Goal: Information Seeking & Learning: Learn about a topic

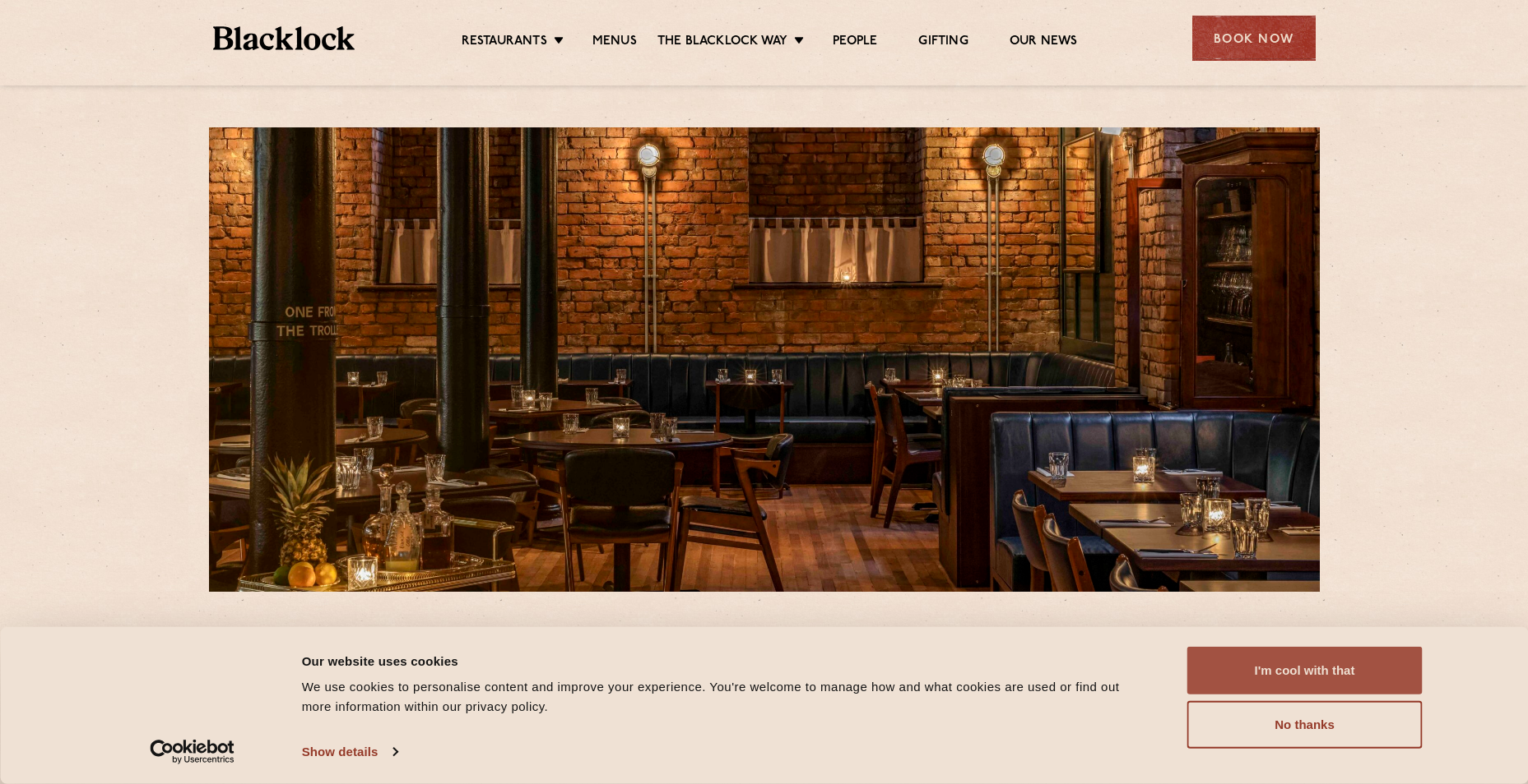
click at [1328, 675] on button "I'm cool with that" at bounding box center [1304, 671] width 235 height 48
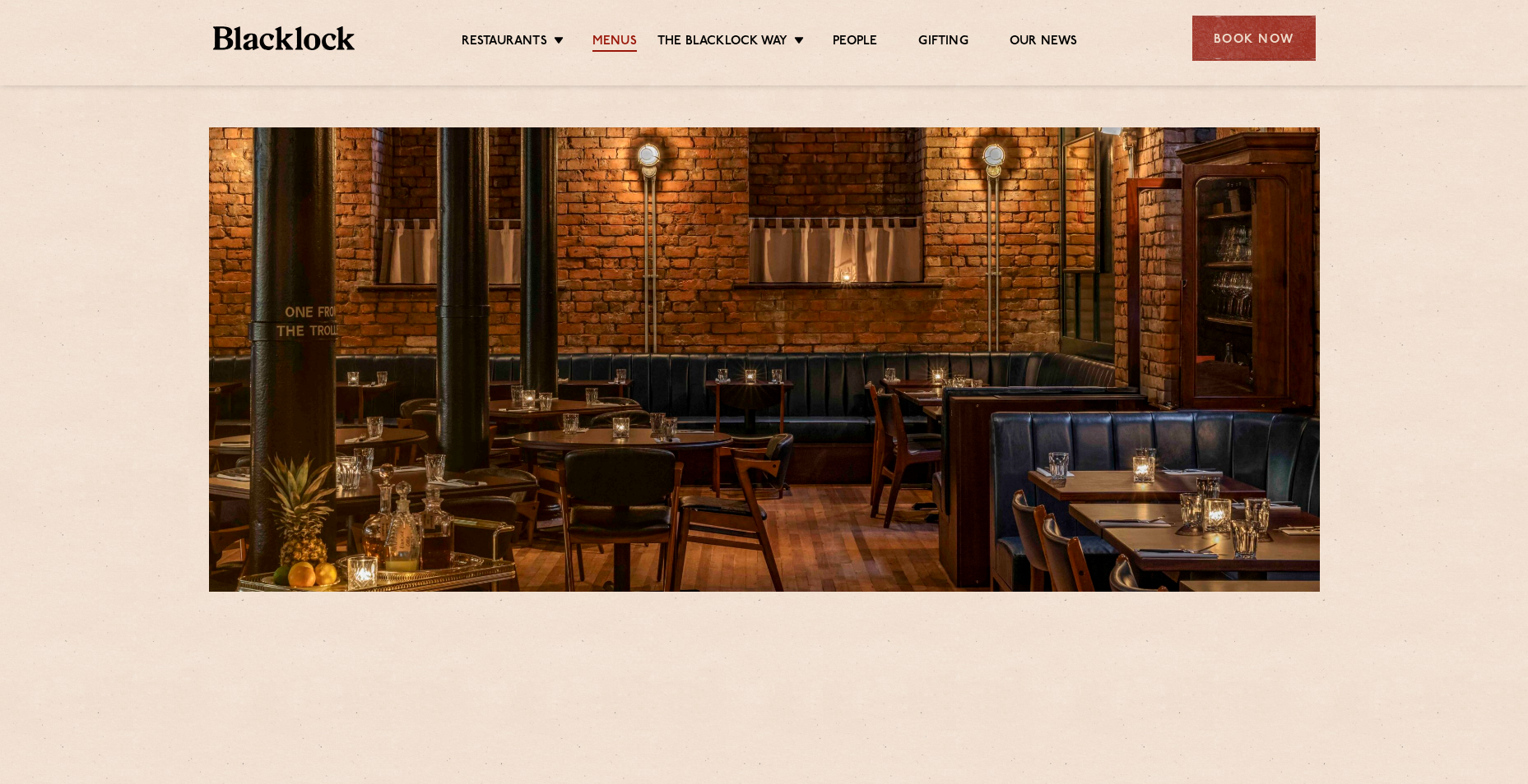
click at [611, 45] on link "Menus" at bounding box center [614, 43] width 45 height 18
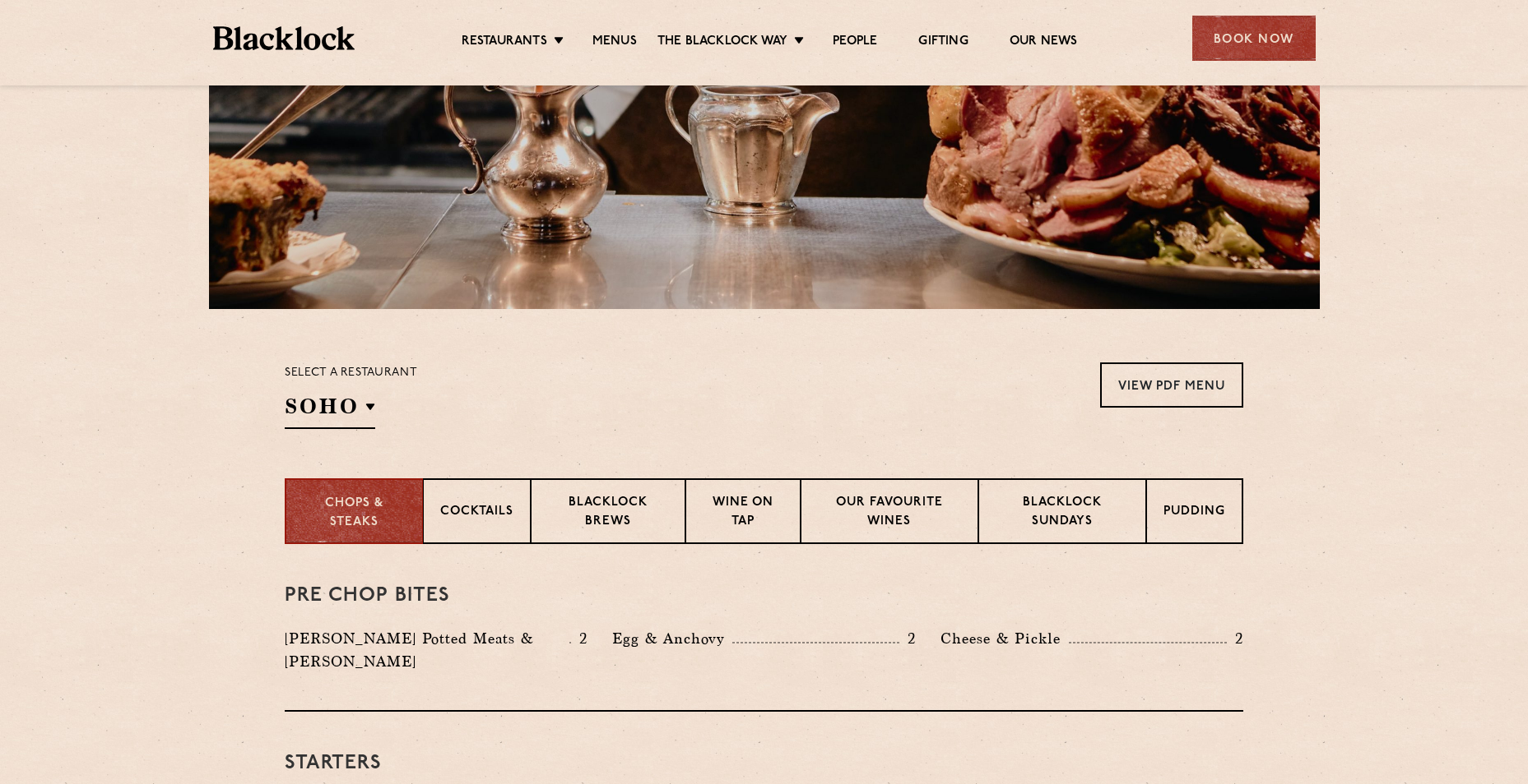
scroll to position [493, 0]
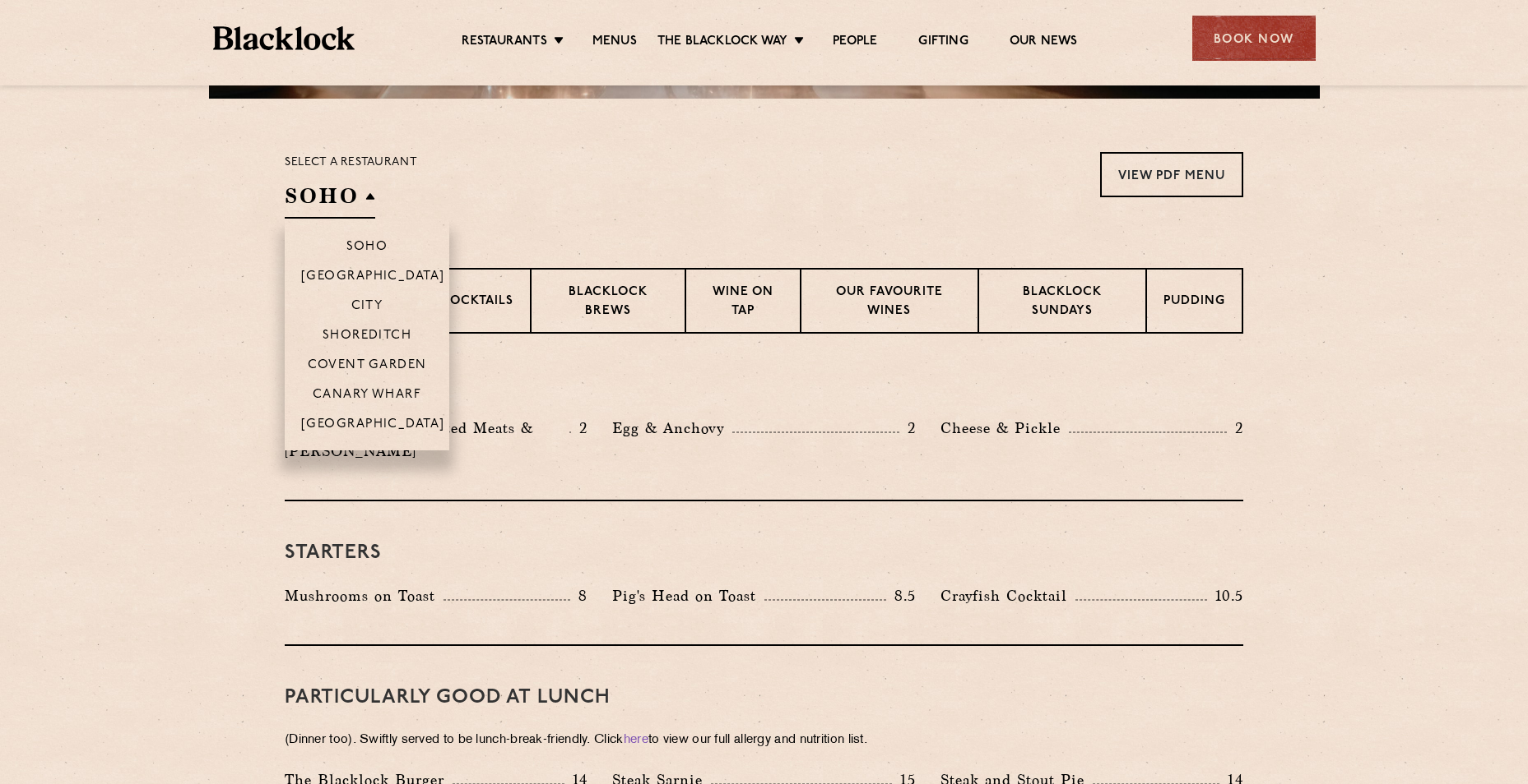
click at [371, 196] on h2 "SOHO" at bounding box center [329, 200] width 91 height 37
click at [384, 428] on p "[GEOGRAPHIC_DATA]" at bounding box center [372, 426] width 144 height 17
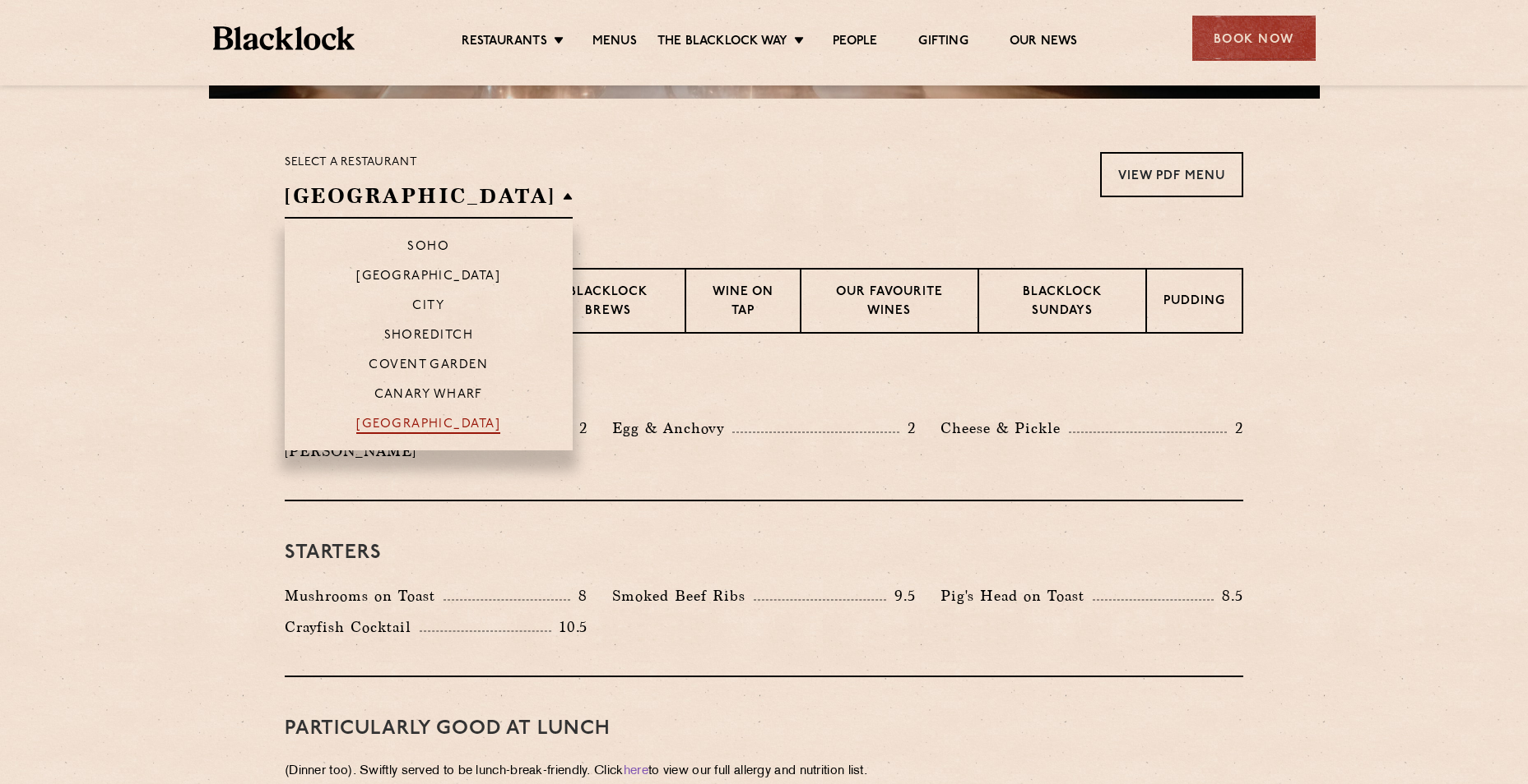
click at [384, 428] on p "[GEOGRAPHIC_DATA]" at bounding box center [428, 426] width 144 height 17
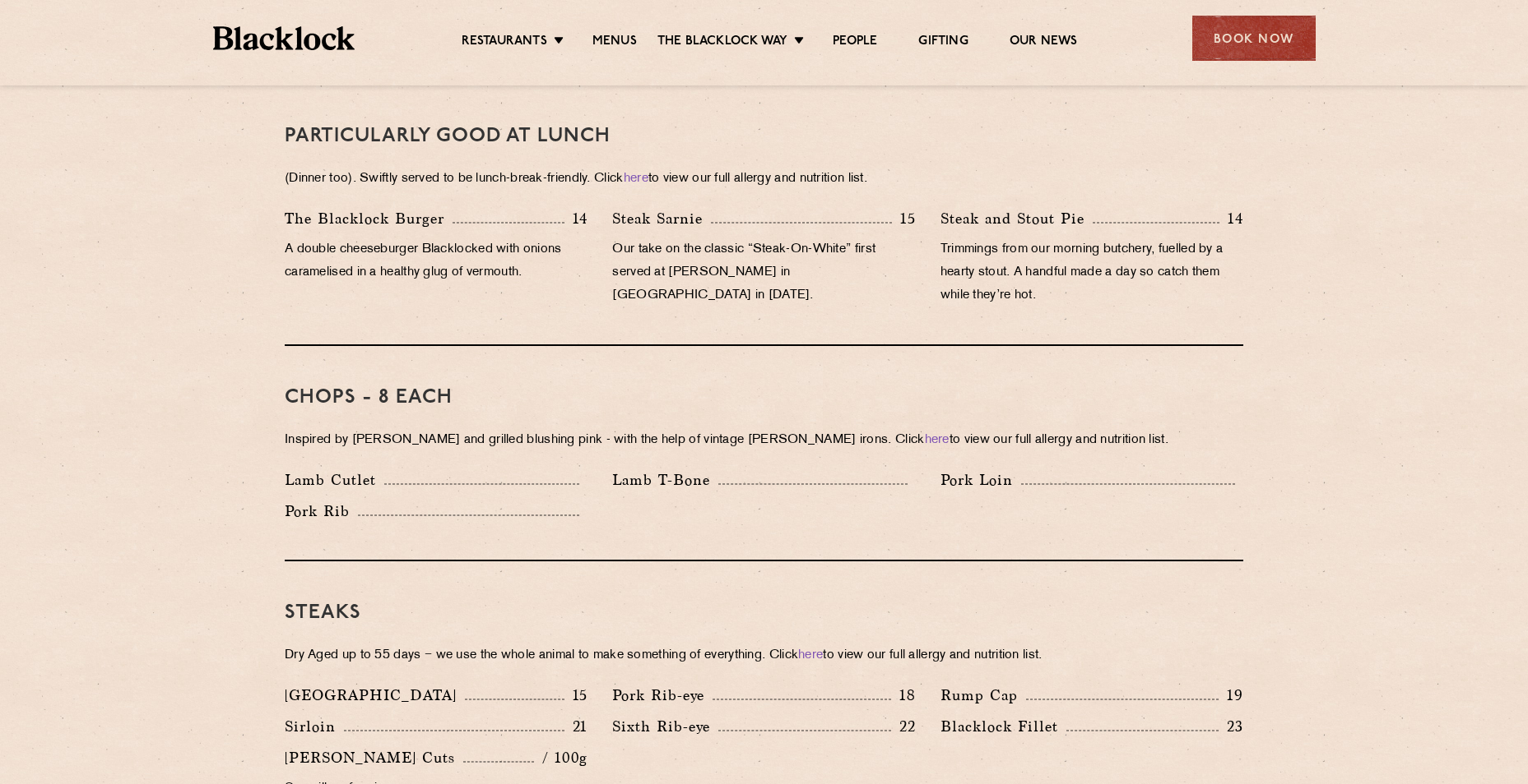
scroll to position [1105, 0]
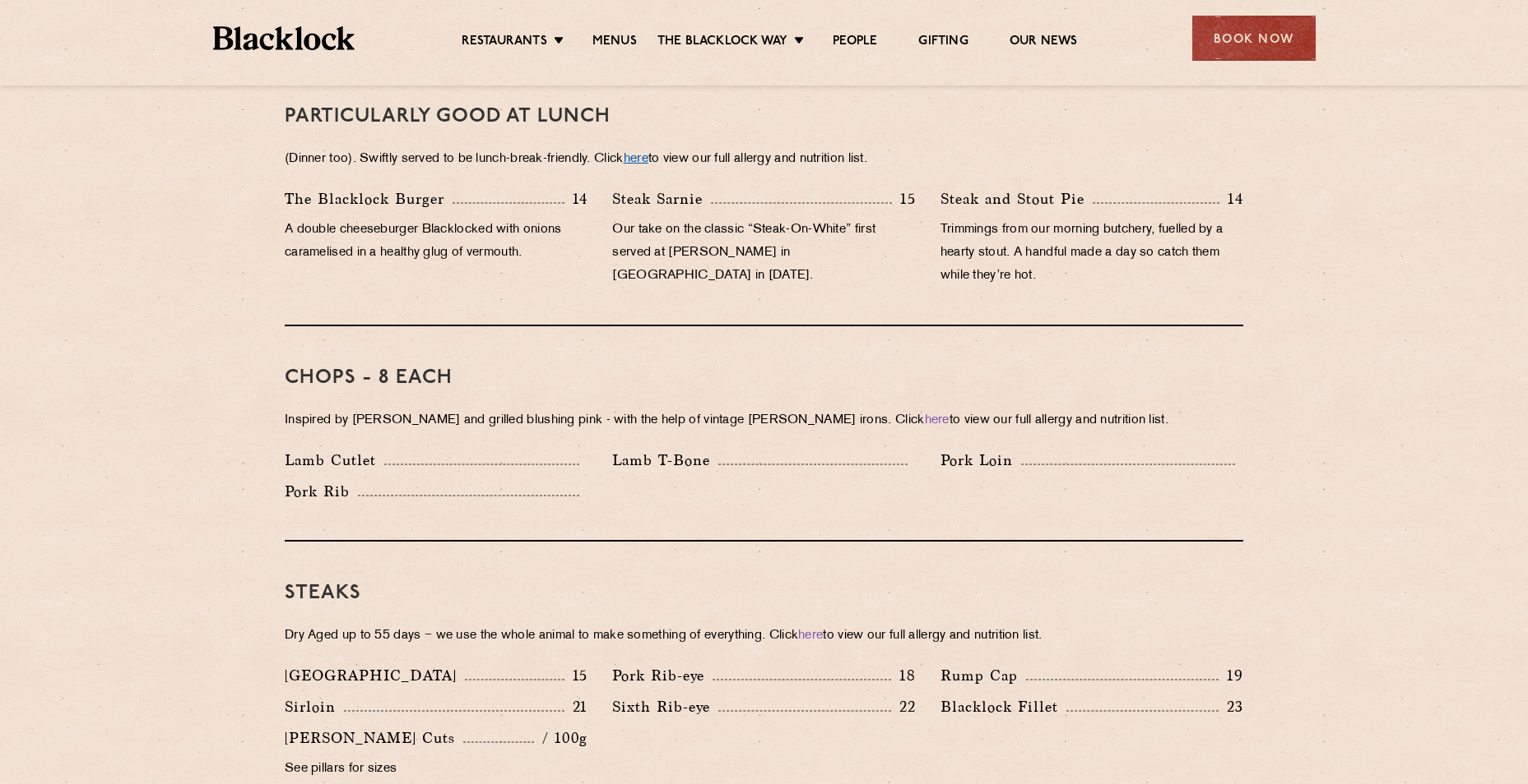
click at [648, 153] on link "here" at bounding box center [635, 159] width 25 height 12
